Goal: Task Accomplishment & Management: Manage account settings

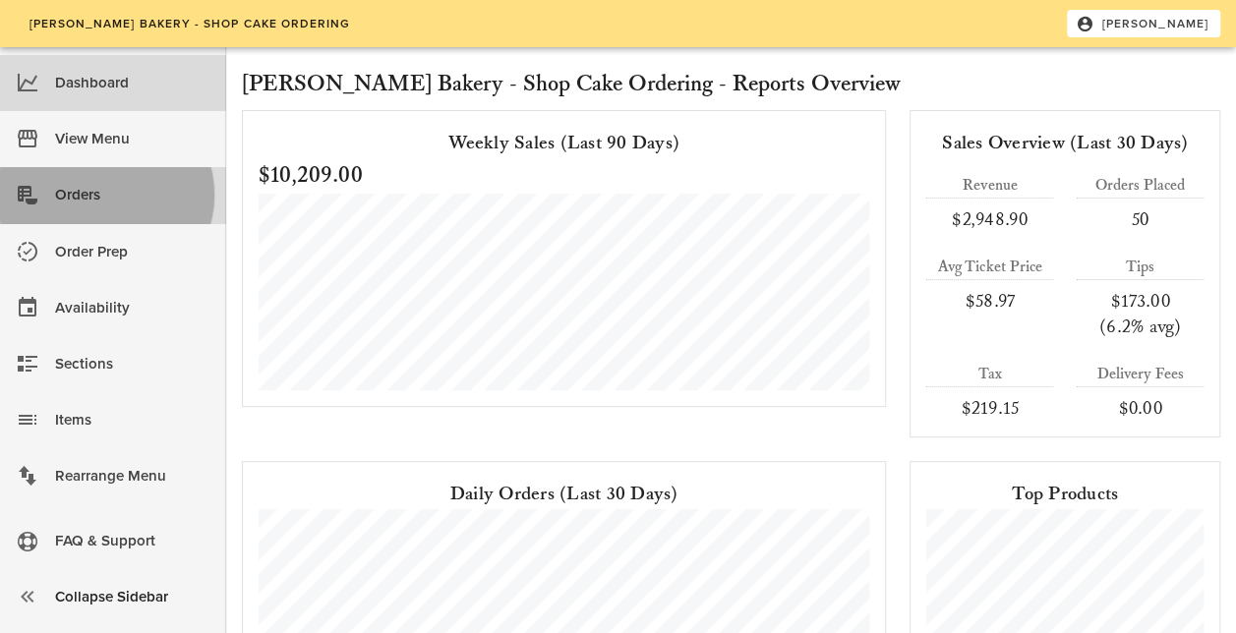
click at [89, 191] on div "Orders" at bounding box center [132, 195] width 155 height 32
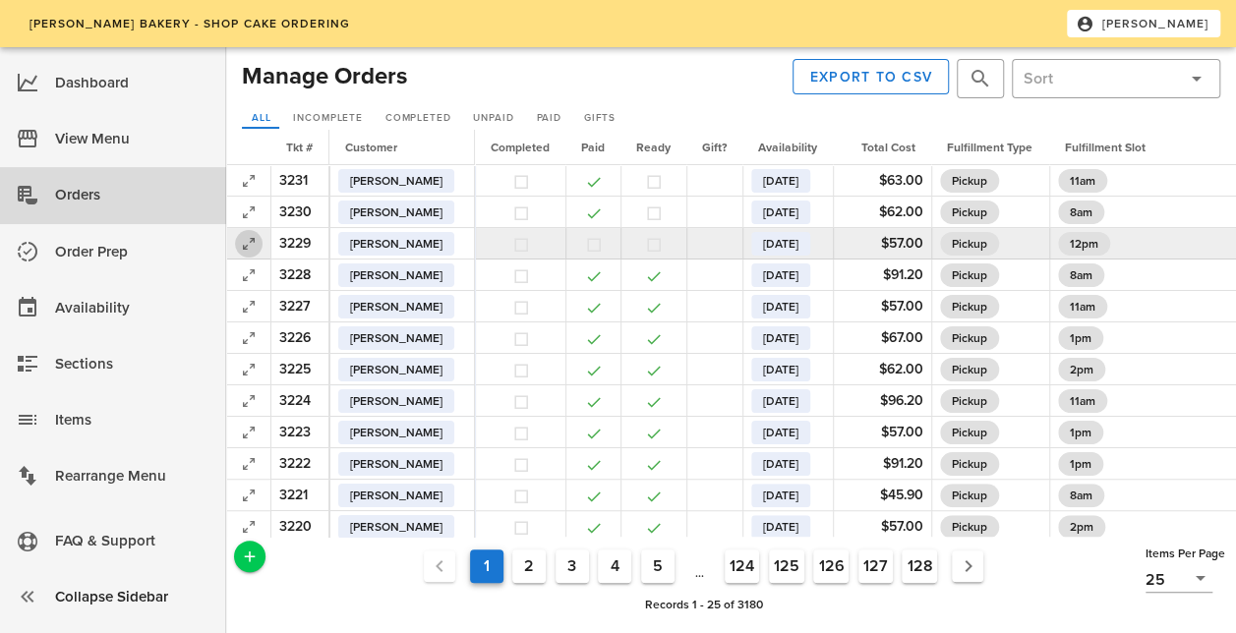
click at [247, 250] on icon "button" at bounding box center [249, 244] width 24 height 24
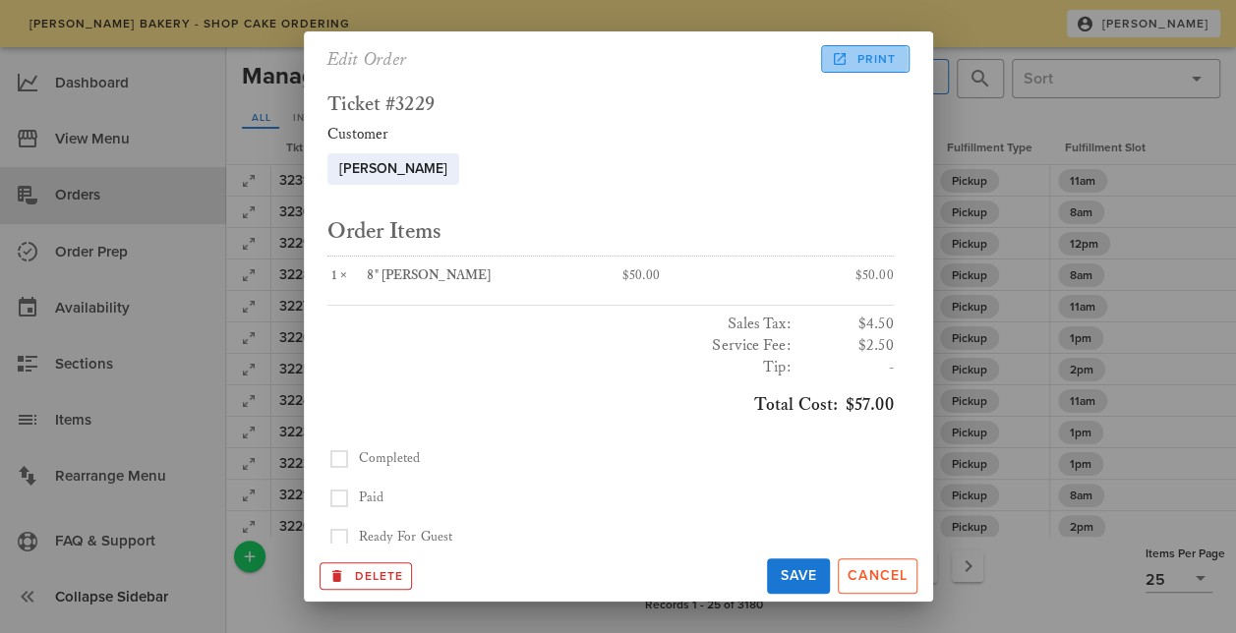
click at [891, 57] on span "Print" at bounding box center [865, 59] width 61 height 18
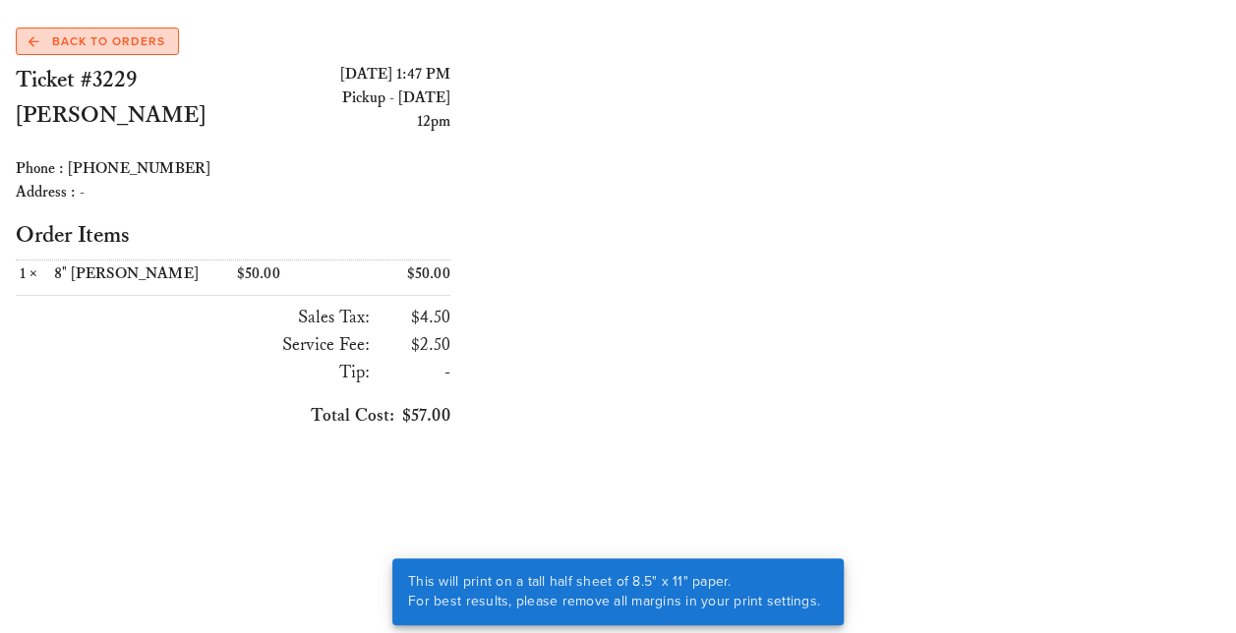
click at [125, 48] on span "Back to Orders" at bounding box center [97, 41] width 137 height 18
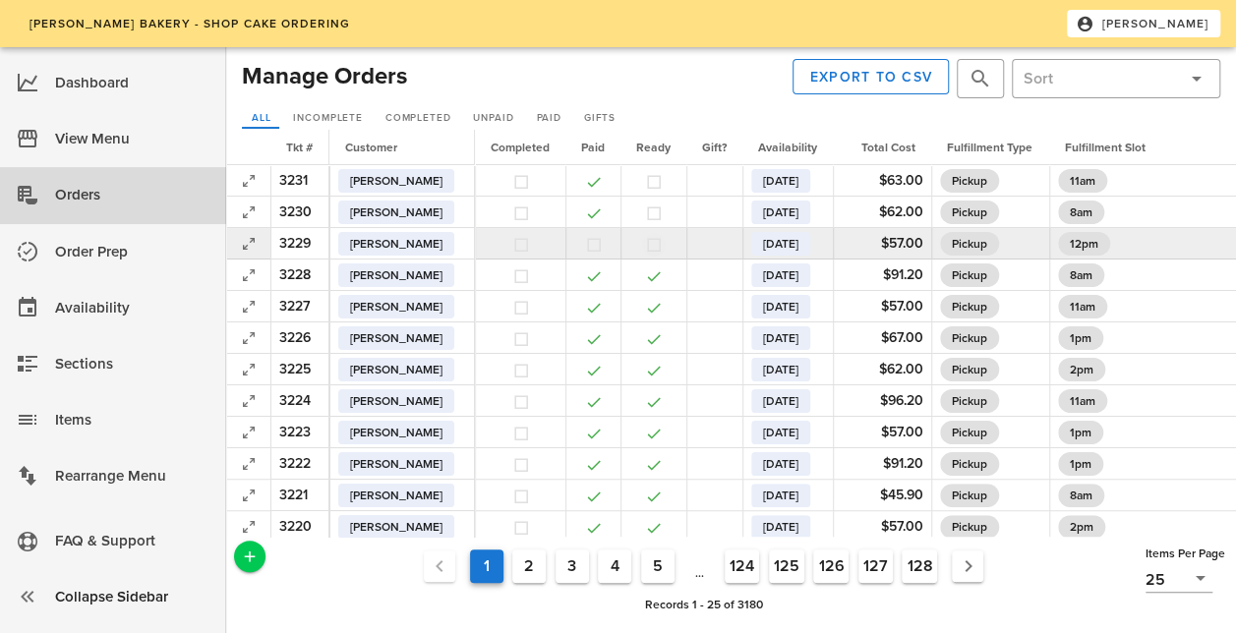
click at [663, 246] on button "button" at bounding box center [654, 245] width 18 height 18
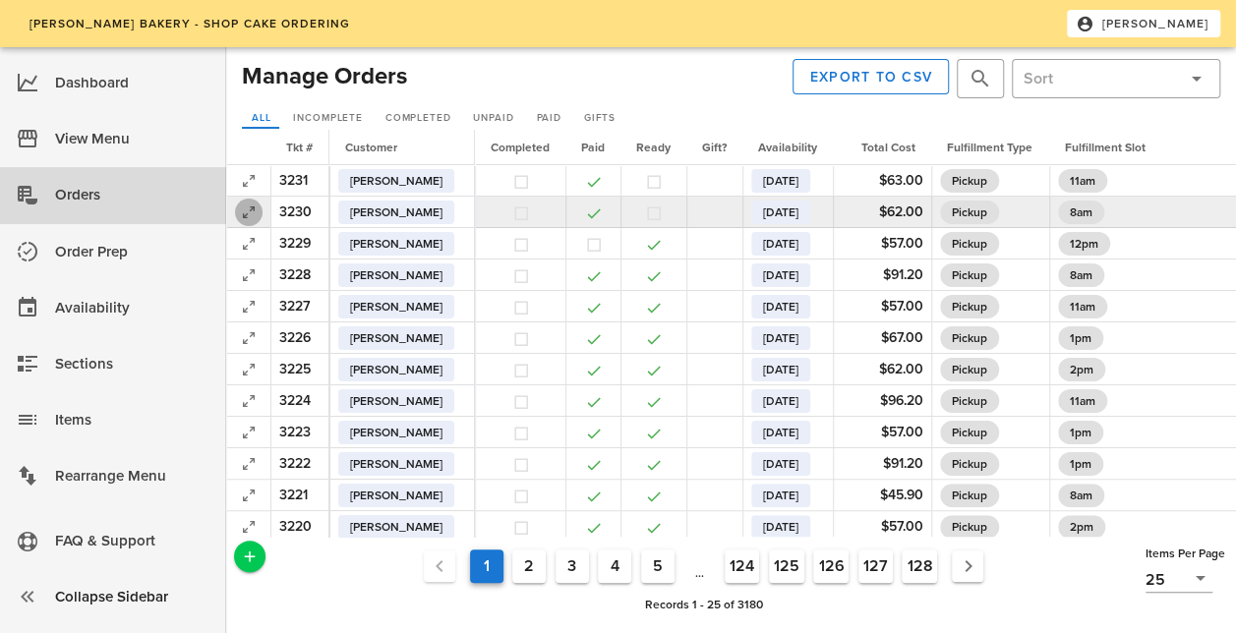
click at [256, 217] on icon "button" at bounding box center [249, 213] width 24 height 24
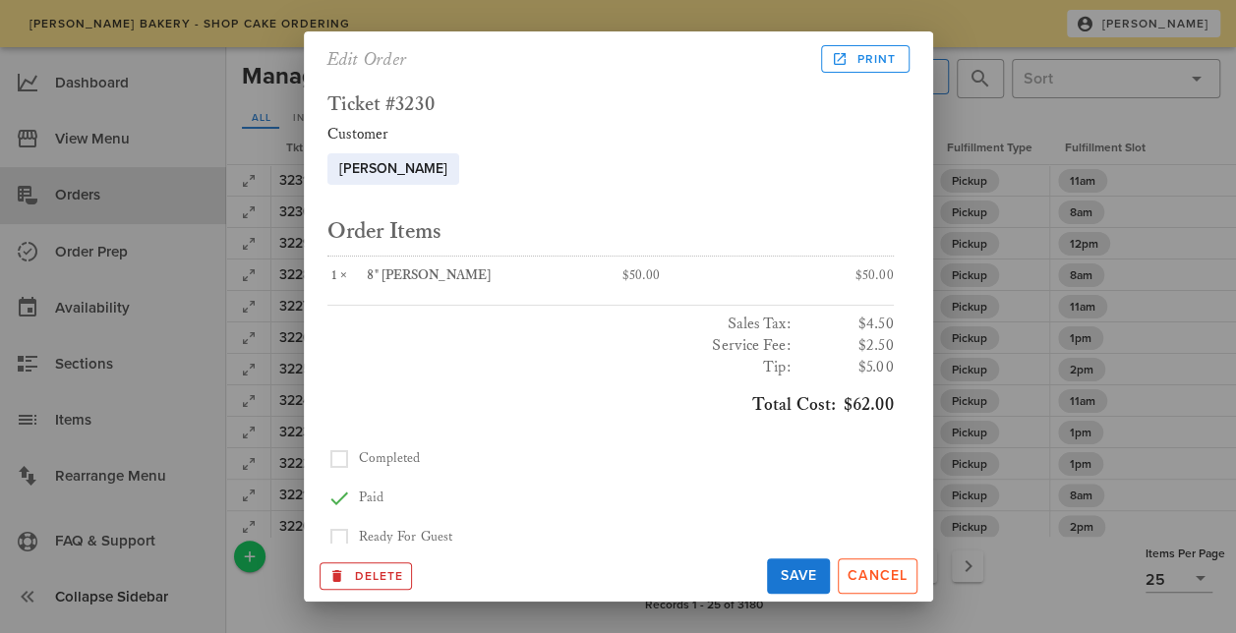
click at [844, 73] on div "Edit Order Print" at bounding box center [618, 58] width 629 height 55
click at [877, 65] on span "Print" at bounding box center [865, 59] width 61 height 18
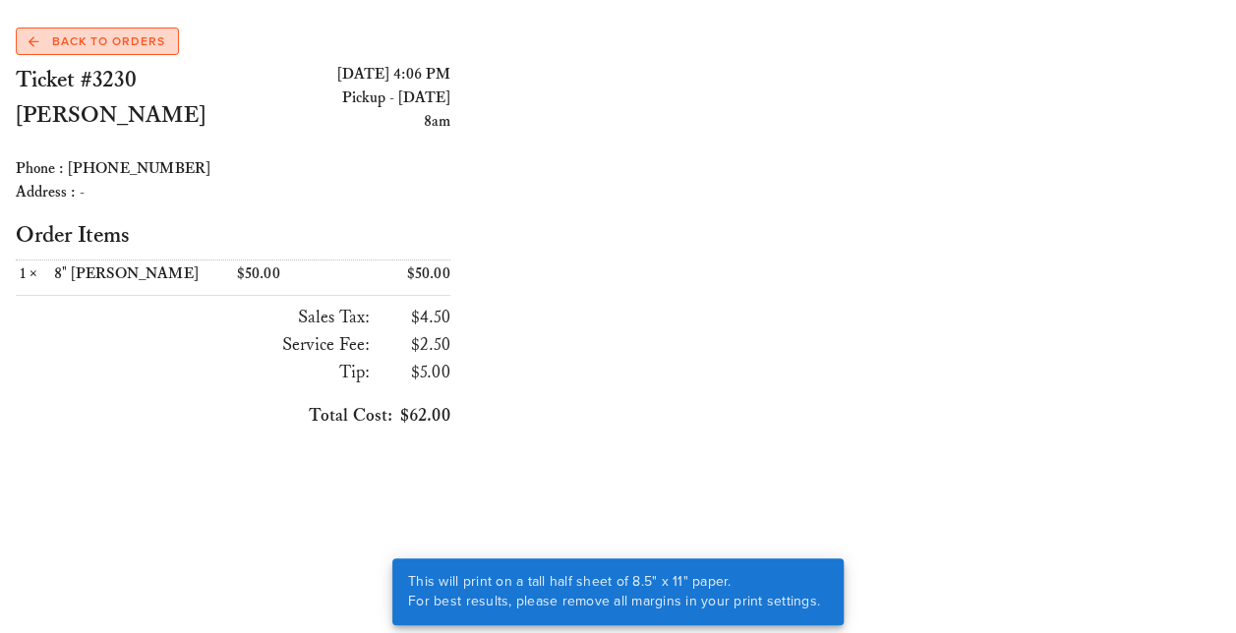
click at [111, 40] on span "Back to Orders" at bounding box center [97, 41] width 137 height 18
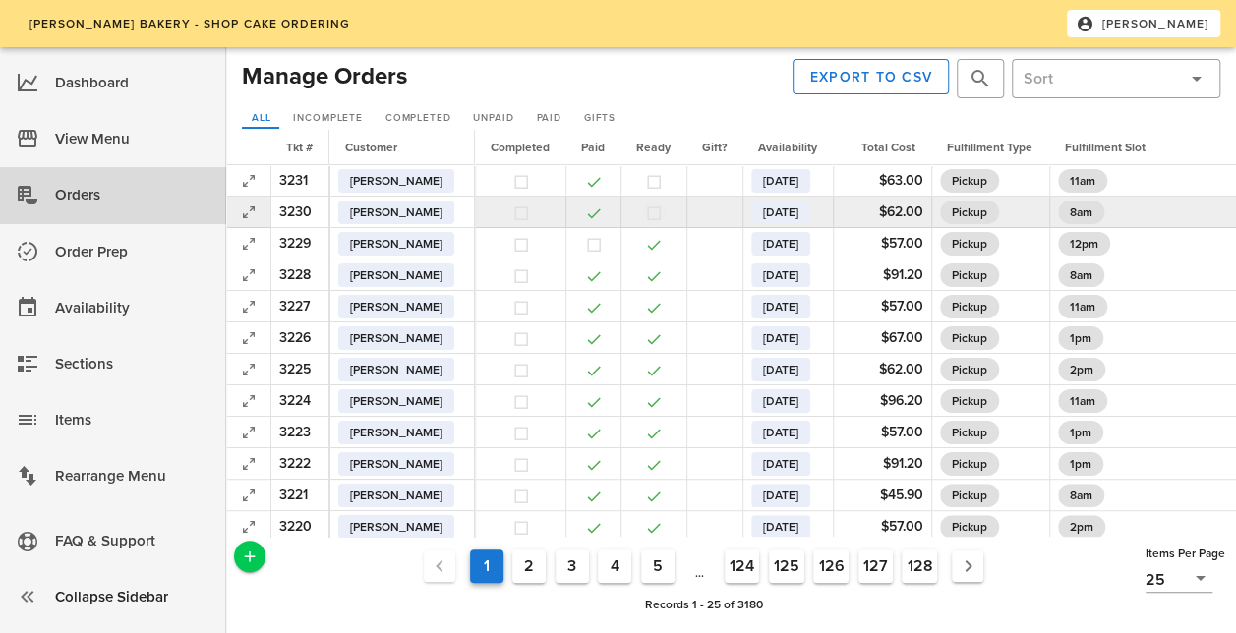
click at [663, 215] on button "button" at bounding box center [654, 214] width 18 height 18
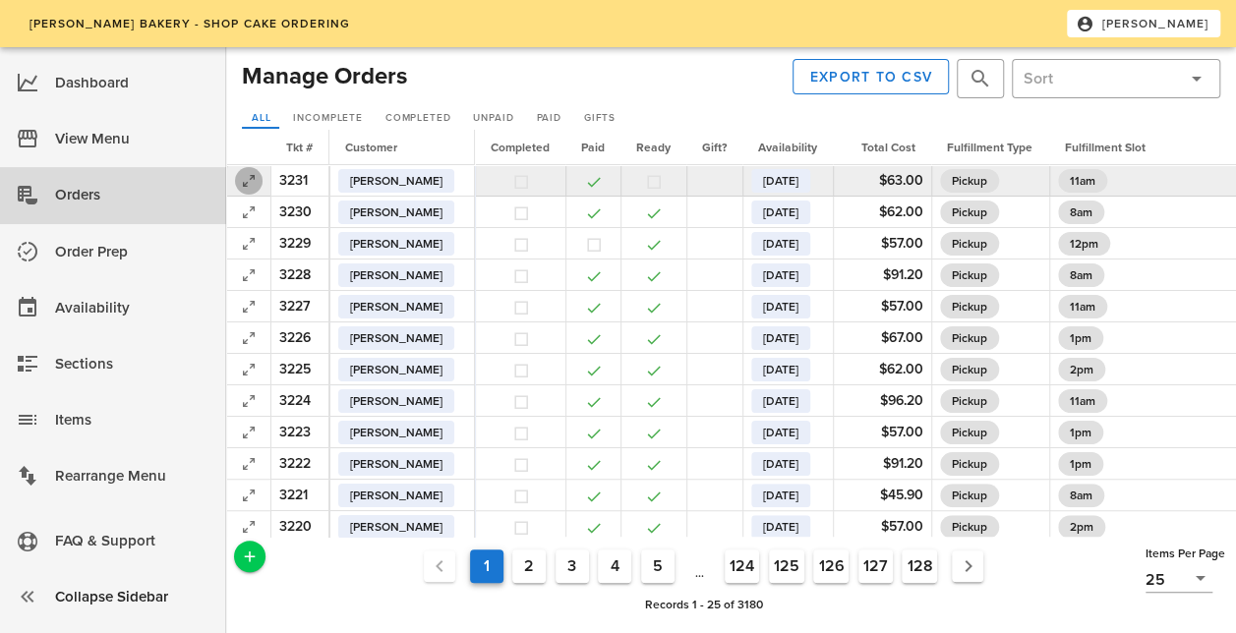
click at [255, 179] on icon "button" at bounding box center [249, 181] width 24 height 24
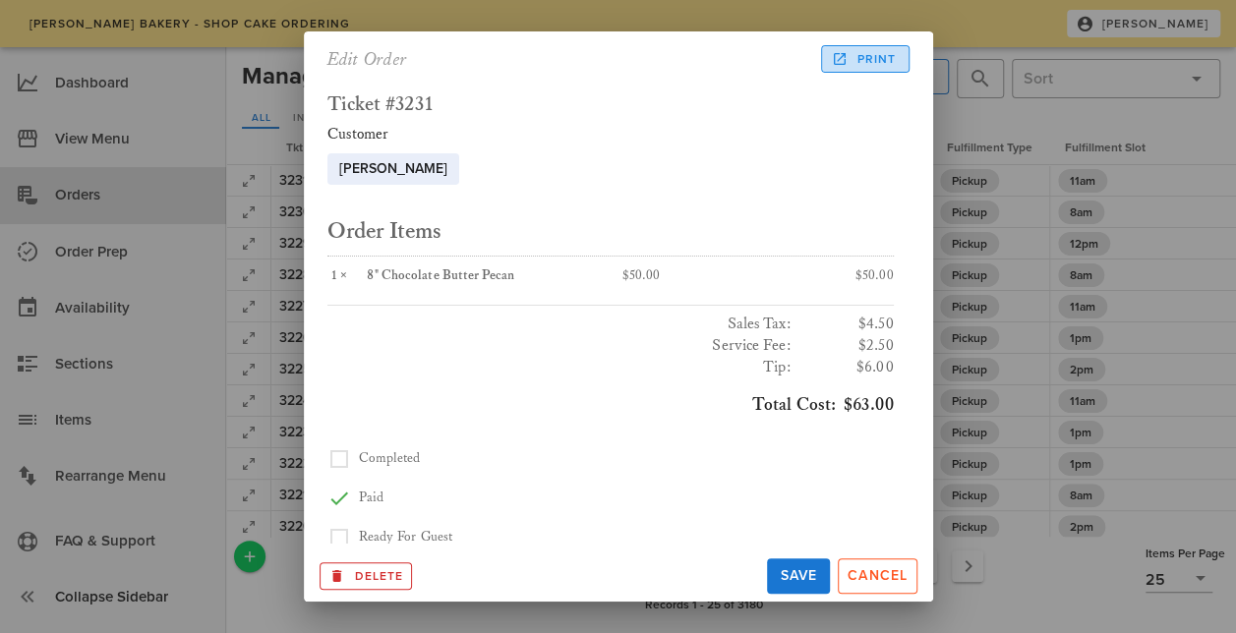
click at [869, 56] on span "Print" at bounding box center [865, 59] width 61 height 18
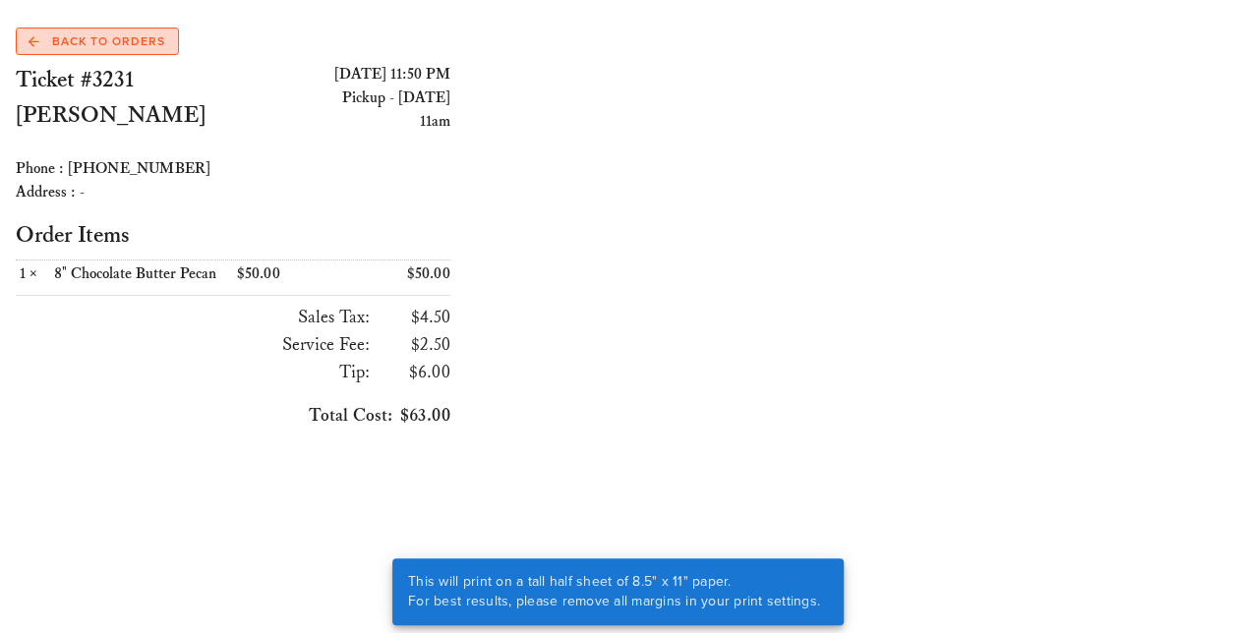
click at [164, 36] on link "Back to Orders" at bounding box center [97, 42] width 163 height 28
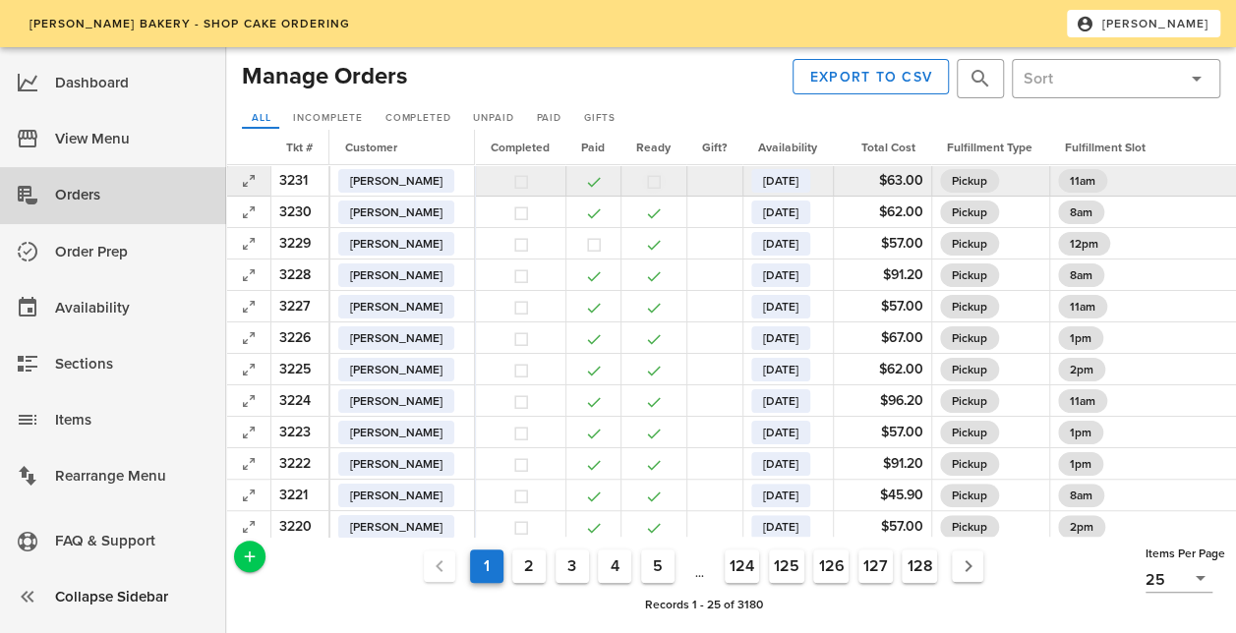
click at [663, 187] on button "button" at bounding box center [654, 182] width 18 height 18
